Goal: Task Accomplishment & Management: Use online tool/utility

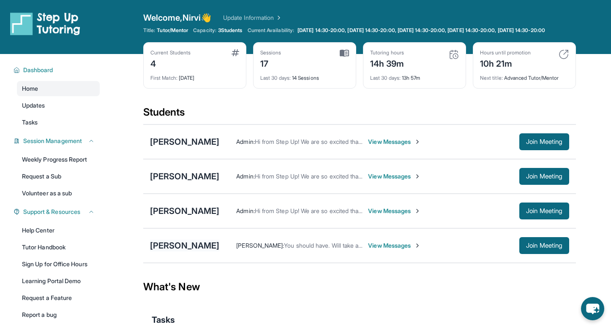
click at [207, 252] on div "[PERSON_NAME]" at bounding box center [184, 246] width 69 height 12
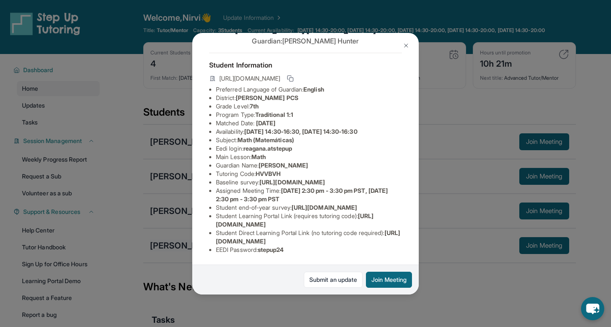
scroll to position [85, 0]
drag, startPoint x: 216, startPoint y: 224, endPoint x: 379, endPoint y: 222, distance: 162.6
click at [379, 222] on li "Student Learning Portal Link (requires tutoring code) : [URL][DOMAIN_NAME]" at bounding box center [309, 220] width 186 height 17
drag, startPoint x: 212, startPoint y: 239, endPoint x: 395, endPoint y: 239, distance: 182.9
click at [395, 239] on ul "Preferred Language of Guardian: English District: [PERSON_NAME] PCS Grade Level…" at bounding box center [305, 169] width 193 height 169
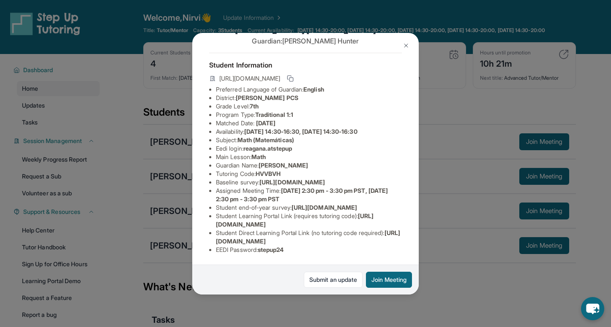
click at [592, 245] on div "Reagan Anderson Guardian: Tiffany Hunter Student Information https://student-po…" at bounding box center [305, 163] width 611 height 327
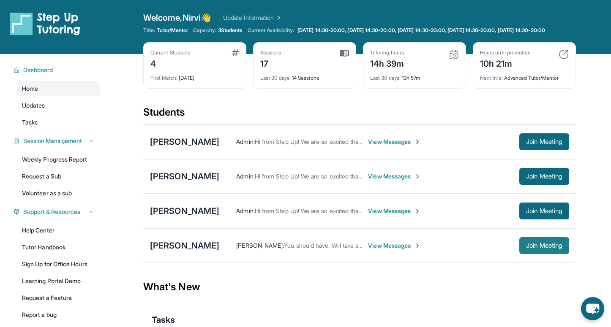
click at [543, 248] on span "Join Meeting" at bounding box center [544, 245] width 36 height 5
click at [204, 260] on div "[PERSON_NAME] [PERSON_NAME] : This is for the tutor View Messages Join Meeting" at bounding box center [359, 245] width 432 height 35
click at [197, 250] on div "[PERSON_NAME]" at bounding box center [184, 246] width 69 height 12
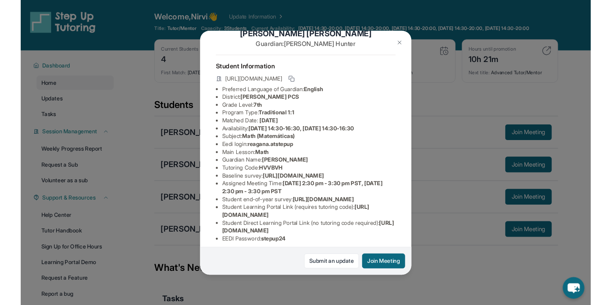
scroll to position [85, 0]
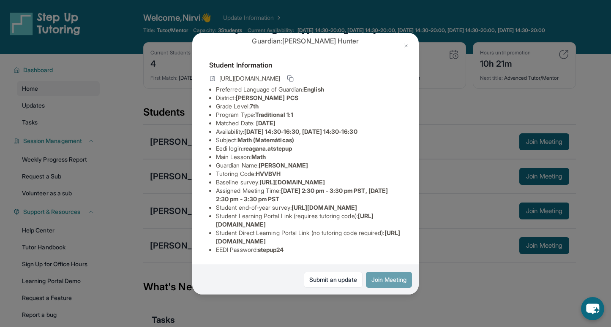
click at [389, 277] on button "Join Meeting" at bounding box center [389, 280] width 46 height 16
